Goal: Task Accomplishment & Management: Use online tool/utility

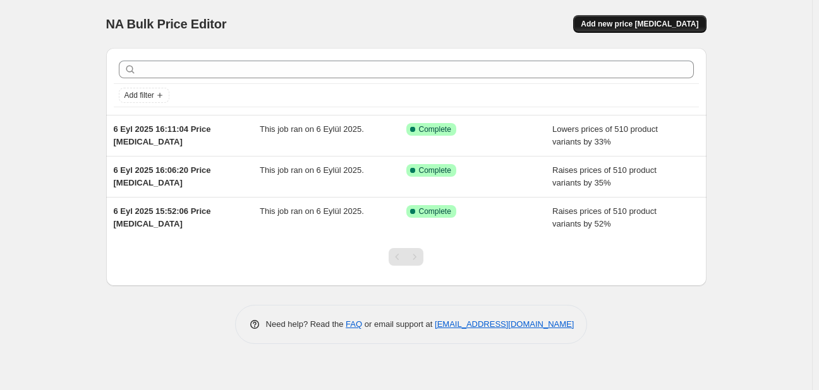
click at [646, 28] on span "Add new price change job" at bounding box center [640, 24] width 118 height 10
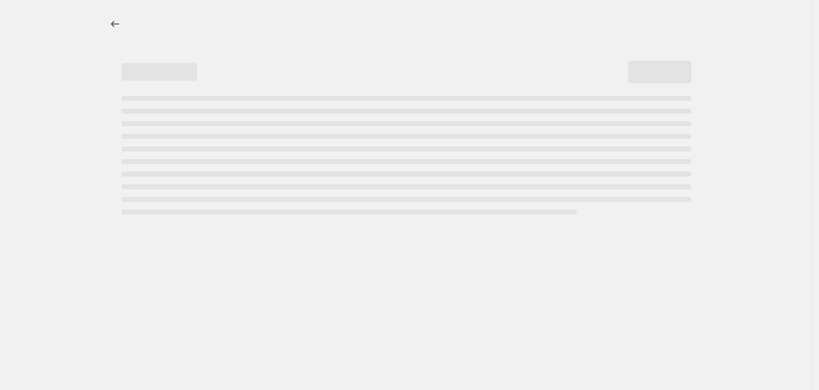
select select "percentage"
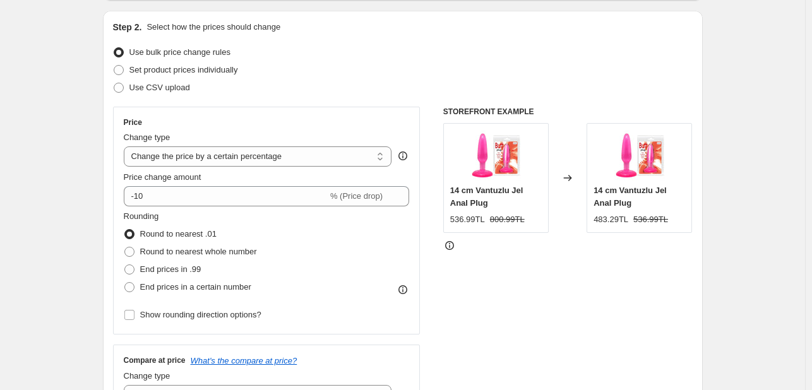
scroll to position [126, 0]
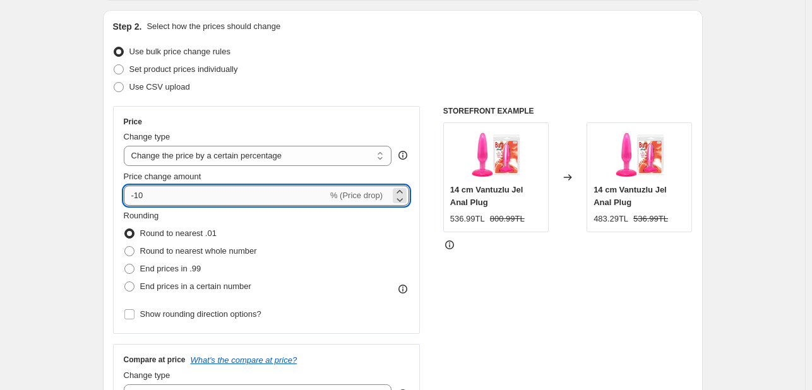
click at [162, 198] on input "-10" at bounding box center [226, 196] width 204 height 20
type input "-1"
click at [346, 250] on div "Rounding Round to nearest .01 Round to nearest whole number End prices in .99 E…" at bounding box center [267, 253] width 286 height 86
click at [195, 190] on input "10" at bounding box center [219, 196] width 190 height 20
type input "1"
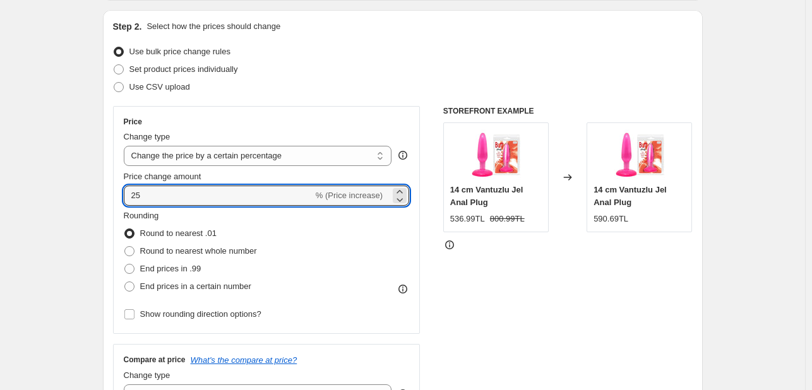
type input "25"
click at [346, 265] on div "Rounding Round to nearest .01 Round to nearest whole number End prices in .99 E…" at bounding box center [267, 253] width 286 height 86
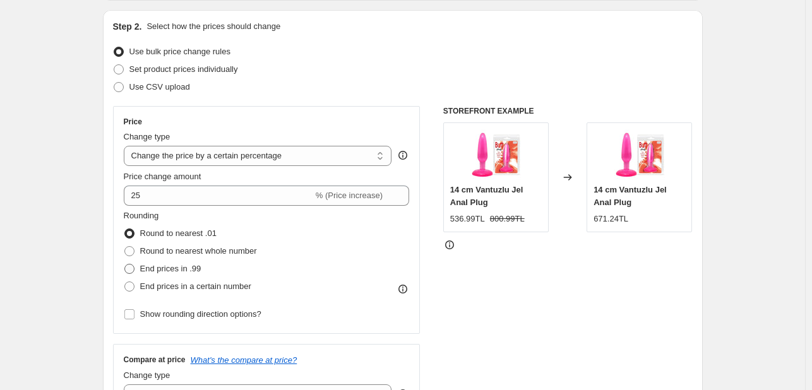
click at [168, 268] on span "End prices in .99" at bounding box center [170, 268] width 61 height 9
click at [125, 265] on input "End prices in .99" at bounding box center [124, 264] width 1 height 1
radio input "true"
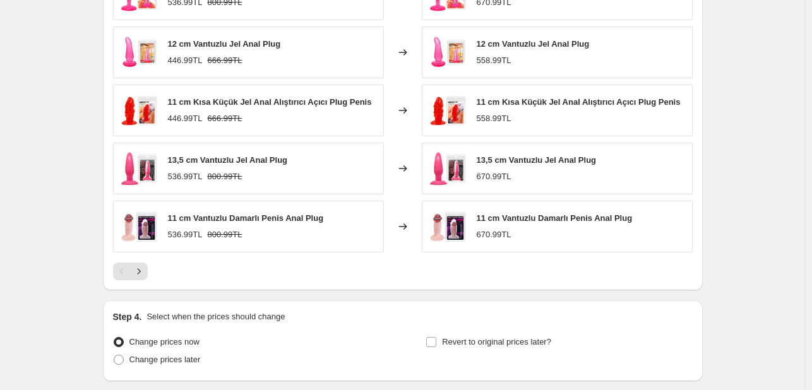
scroll to position [809, 0]
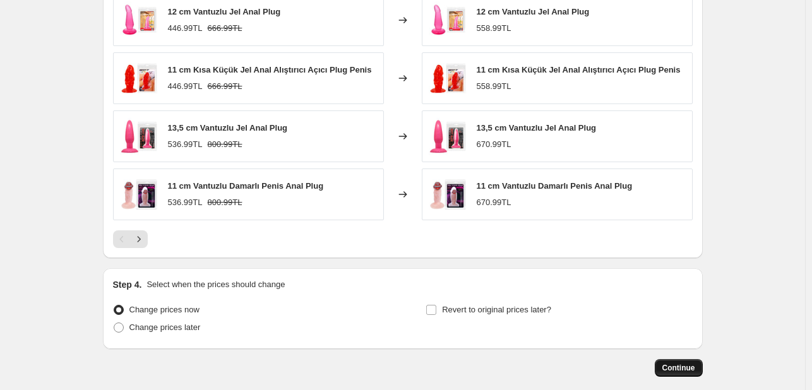
click at [669, 367] on span "Continue" at bounding box center [679, 368] width 33 height 10
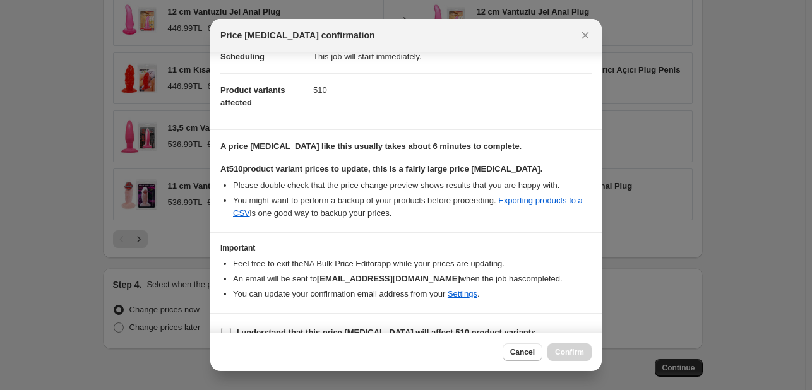
scroll to position [132, 0]
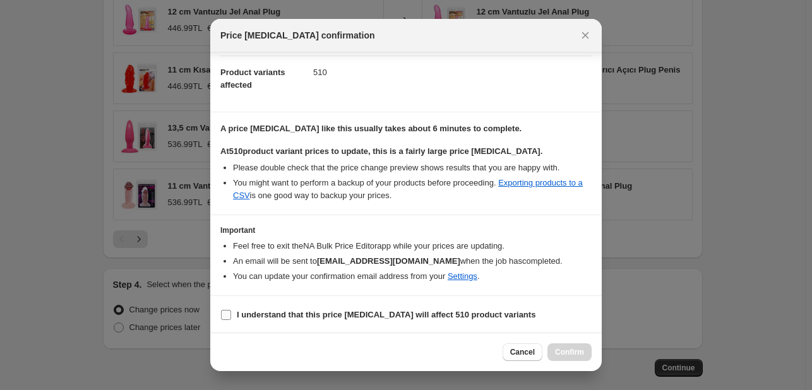
click at [225, 310] on input "I understand that this price change job will affect 510 product variants" at bounding box center [226, 315] width 10 height 10
checkbox input "true"
click at [570, 353] on span "Confirm" at bounding box center [569, 352] width 29 height 10
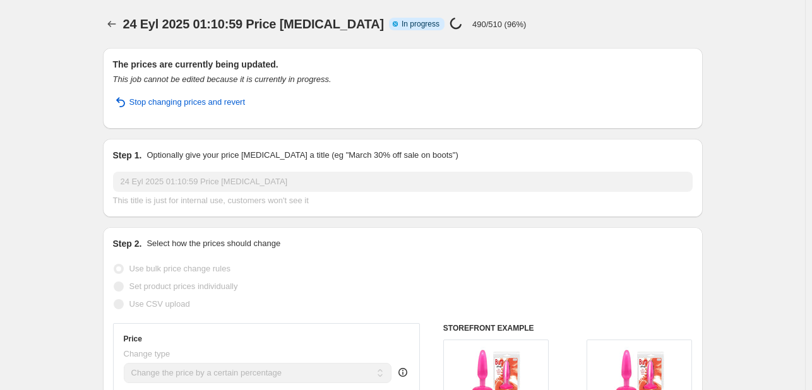
select select "percentage"
